Goal: Task Accomplishment & Management: Manage account settings

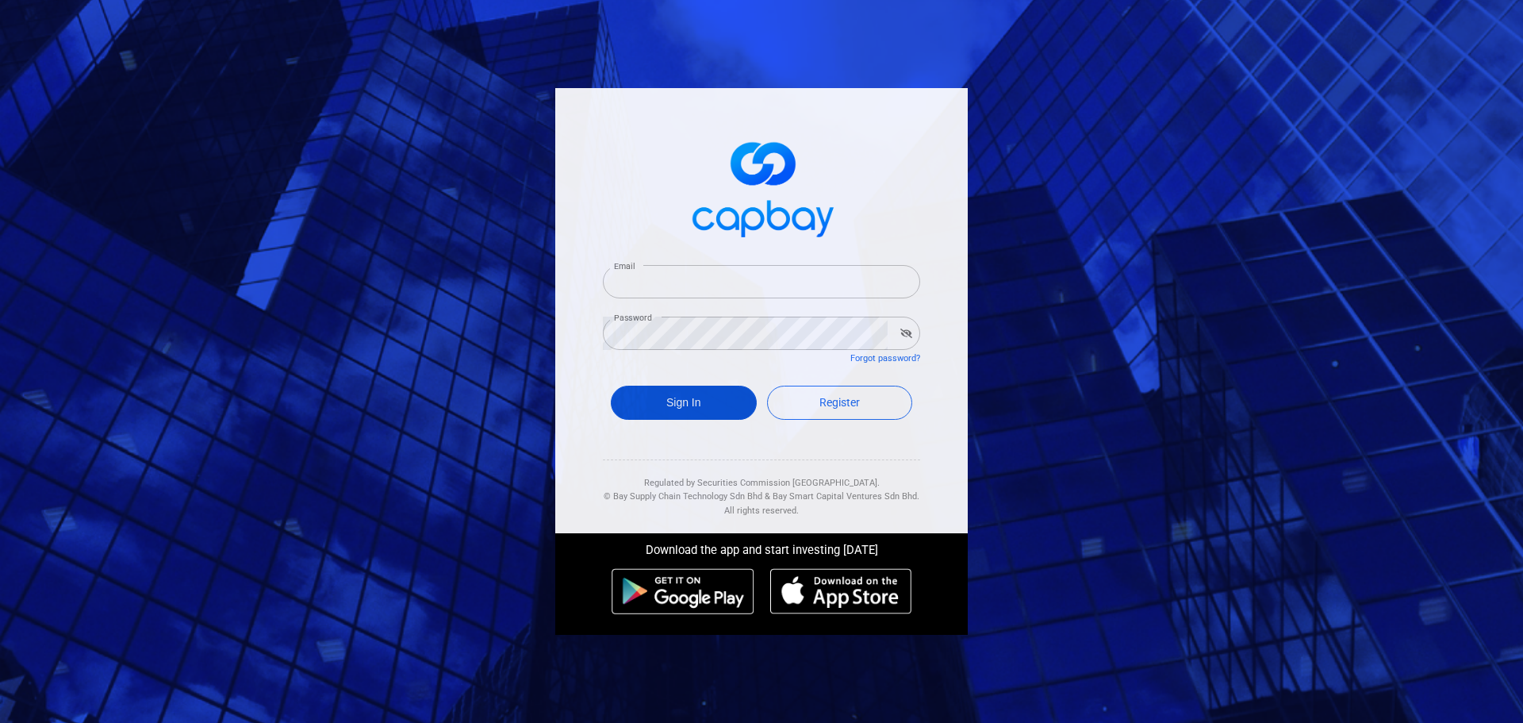
type input "[EMAIL_ADDRESS][DOMAIN_NAME]"
click at [689, 391] on button "Sign In" at bounding box center [684, 403] width 146 height 34
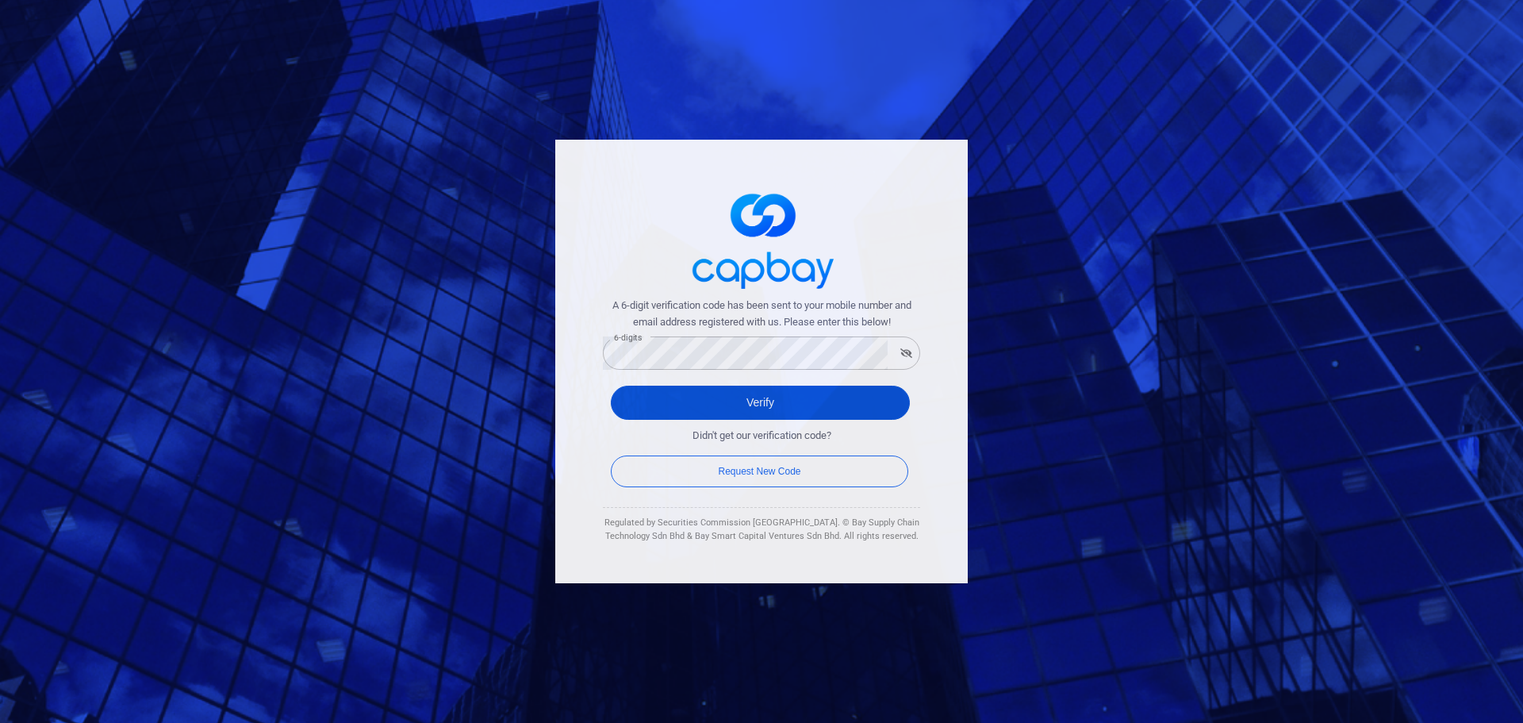
click at [731, 405] on button "Verify" at bounding box center [760, 403] width 299 height 34
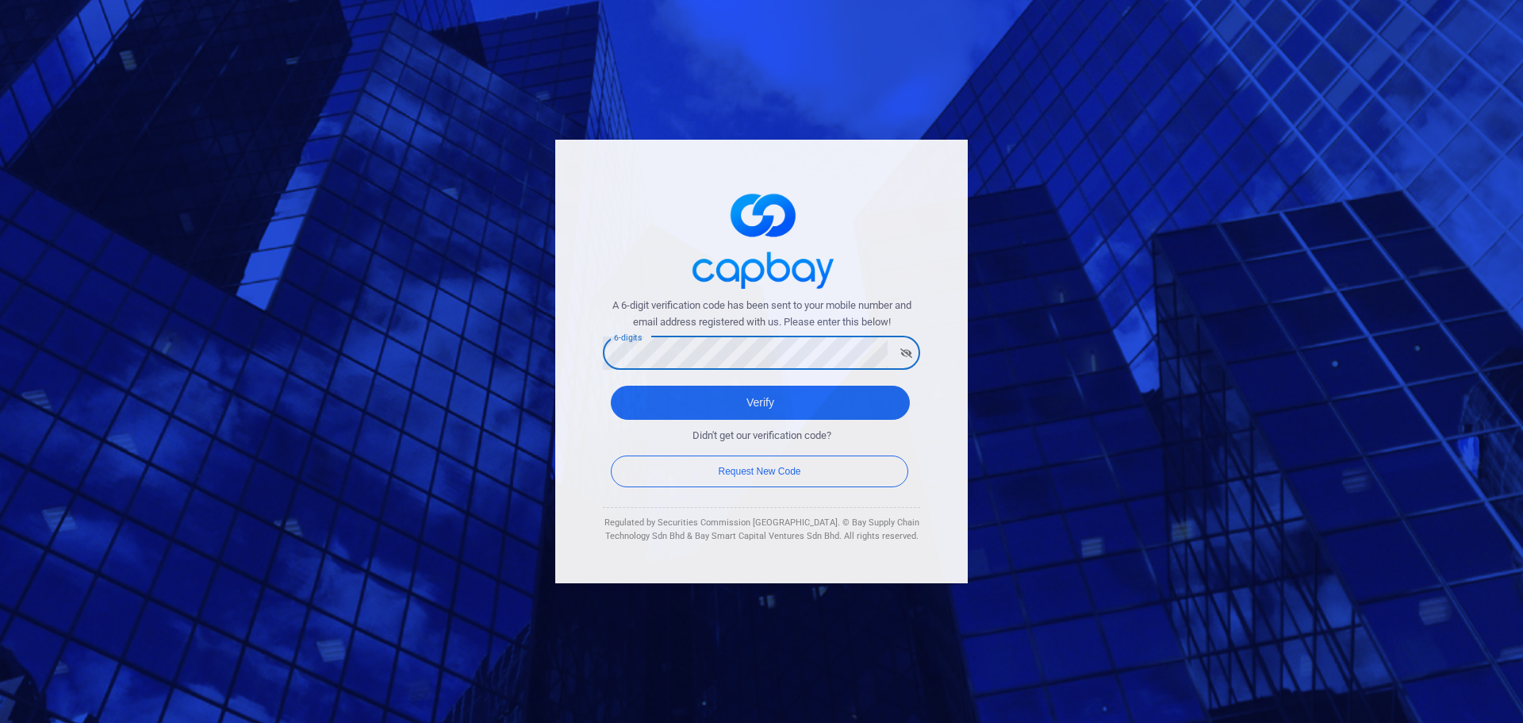
click at [546, 366] on div "A 6-digit verification code has been sent to your mobile number and email addre…" at bounding box center [761, 361] width 1523 height 723
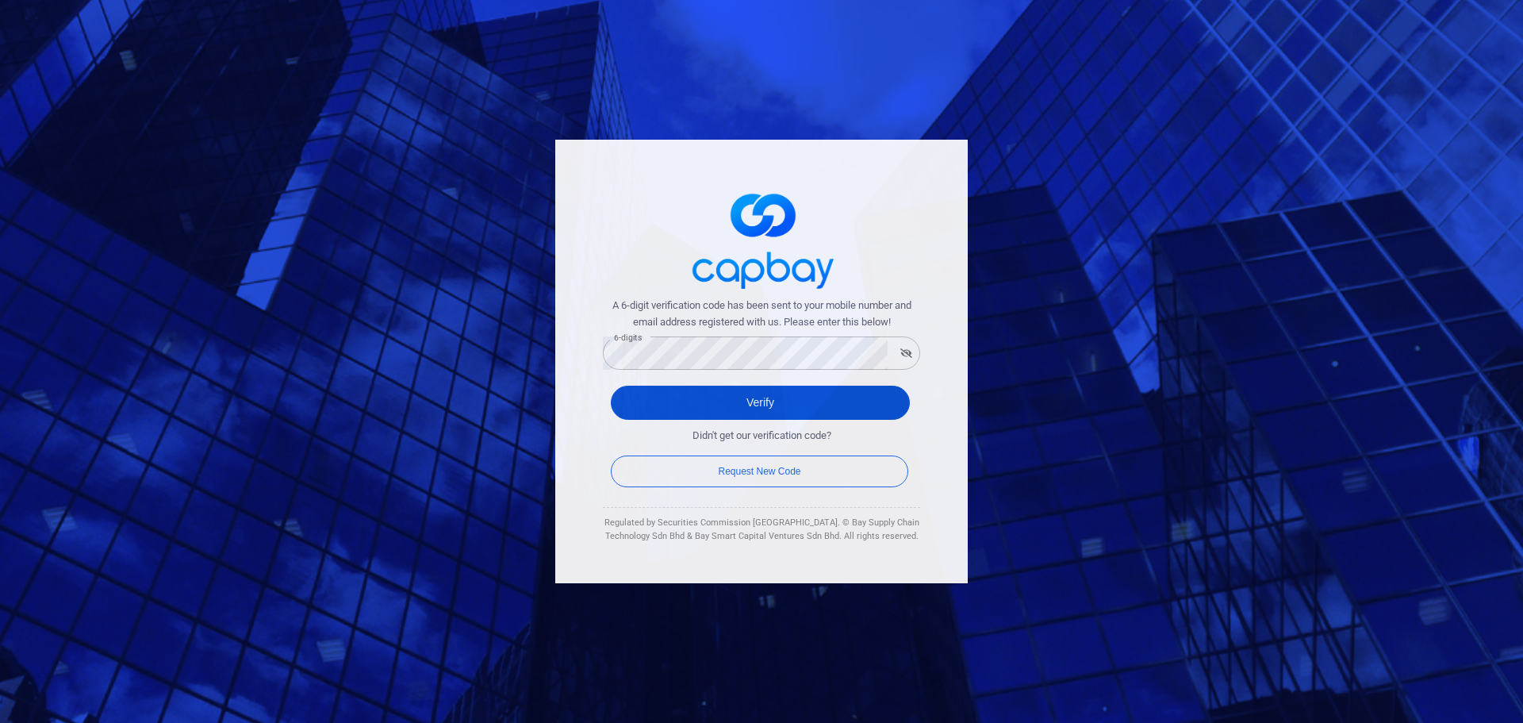
click at [658, 409] on button "Verify" at bounding box center [760, 403] width 299 height 34
click at [761, 401] on button "Verify" at bounding box center [760, 403] width 299 height 34
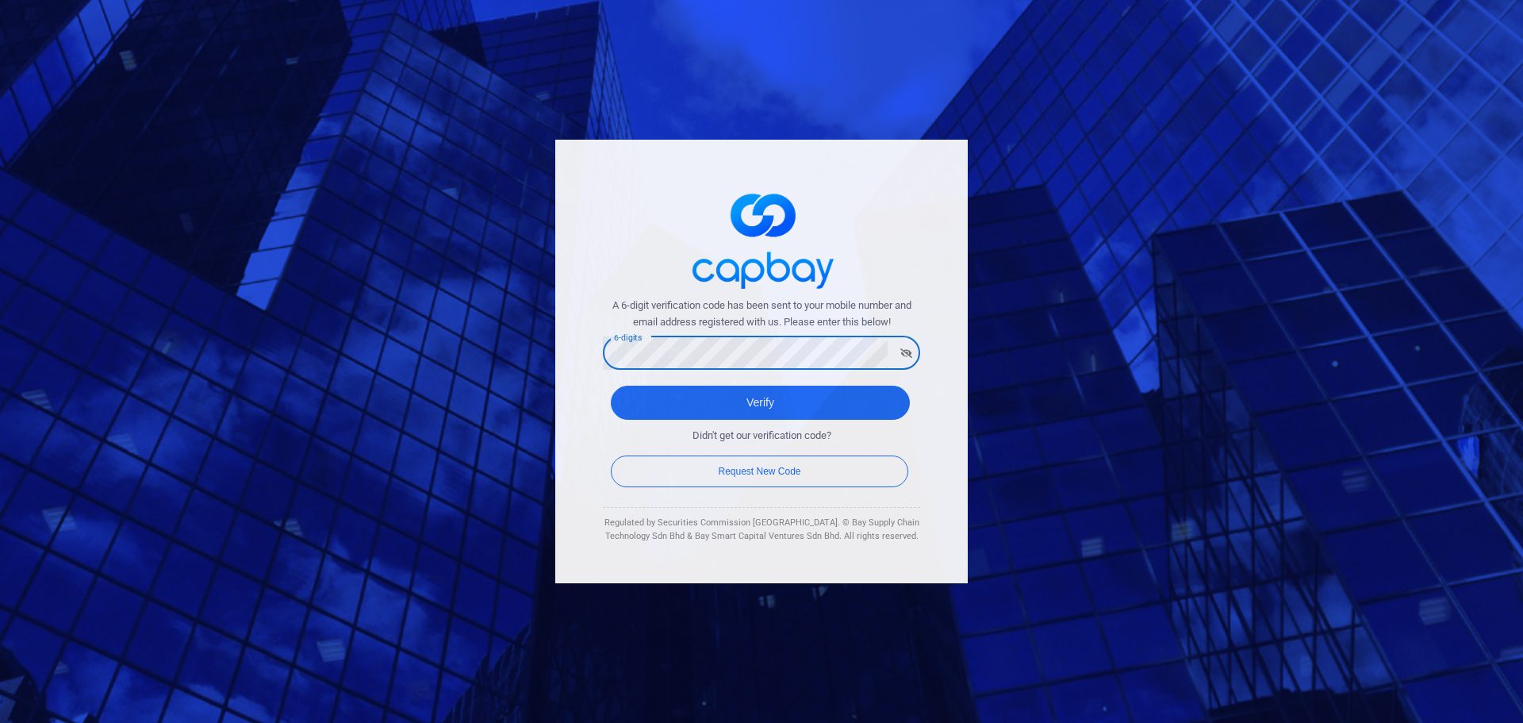
click at [542, 354] on div "A 6-digit verification code has been sent to your mobile number and email addre…" at bounding box center [761, 361] width 1523 height 723
click at [611, 386] on button "Verify" at bounding box center [760, 403] width 299 height 34
click at [641, 404] on button "Verify" at bounding box center [760, 403] width 299 height 34
